Goal: Ask a question

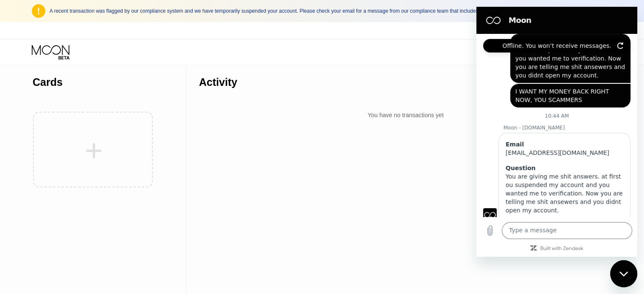
scroll to position [53, 0]
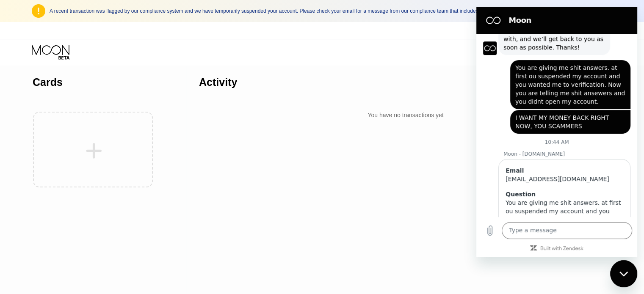
click at [521, 116] on span "I WANT MY MONEY BACK RIGHT NOW, YOU SCAMMERS" at bounding box center [563, 121] width 96 height 15
drag, startPoint x: 515, startPoint y: 118, endPoint x: 584, endPoint y: 117, distance: 68.6
click at [584, 117] on span "I WANT MY MONEY BACK RIGHT NOW, YOU SCAMMERS" at bounding box center [563, 121] width 96 height 15
copy span "I WANT MY MONEY BACK"
paste textarea "I WANT MY MONEY BACK"
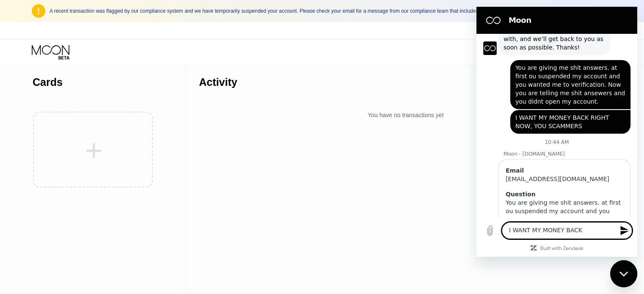
type textarea "I WANT MY MONEY BACK"
click at [622, 233] on icon "Send message" at bounding box center [625, 230] width 8 height 9
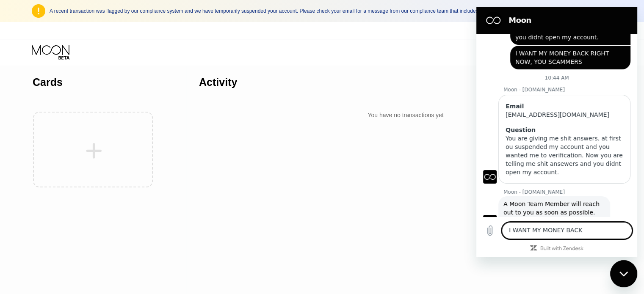
scroll to position [169, 0]
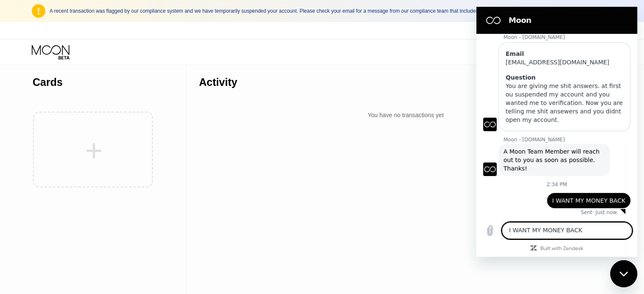
click at [401, 193] on div "Activity Export You have no transactions yet" at bounding box center [405, 179] width 439 height 229
click at [614, 274] on div "Close messaging window" at bounding box center [623, 273] width 25 height 25
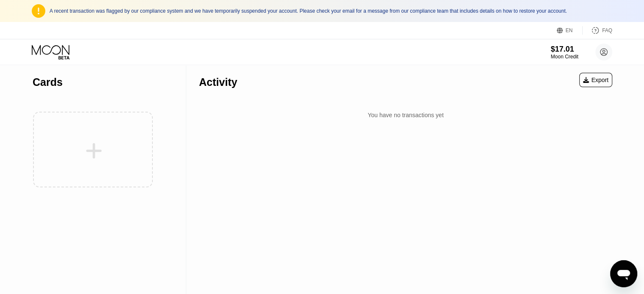
click at [630, 275] on icon "Open messaging window" at bounding box center [623, 273] width 15 height 15
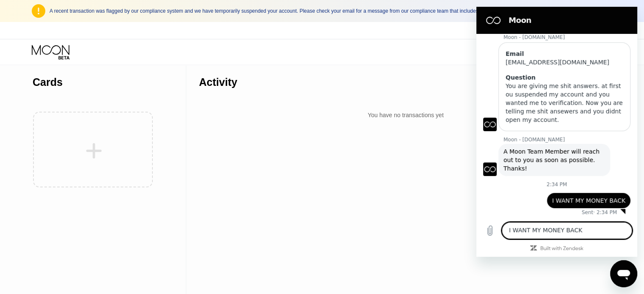
scroll to position [0, 0]
